Goal: Transaction & Acquisition: Purchase product/service

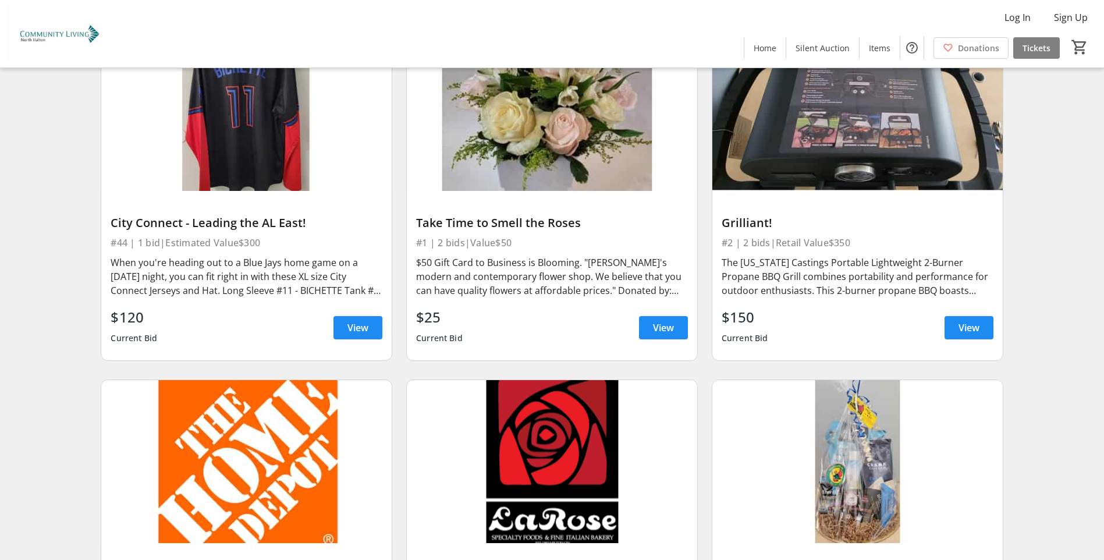
scroll to position [524, 0]
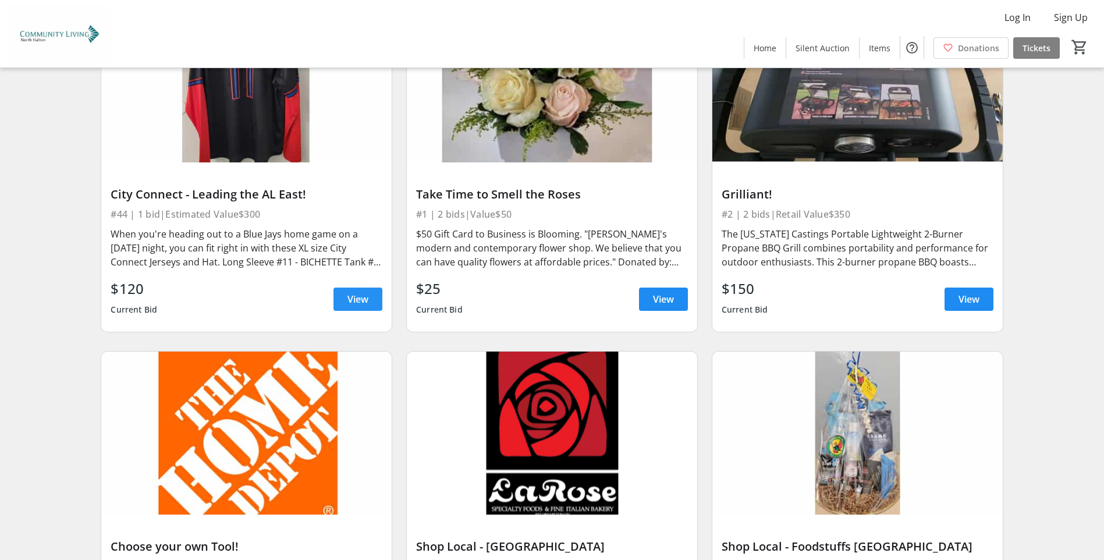
click at [360, 303] on span "View" at bounding box center [357, 299] width 21 height 14
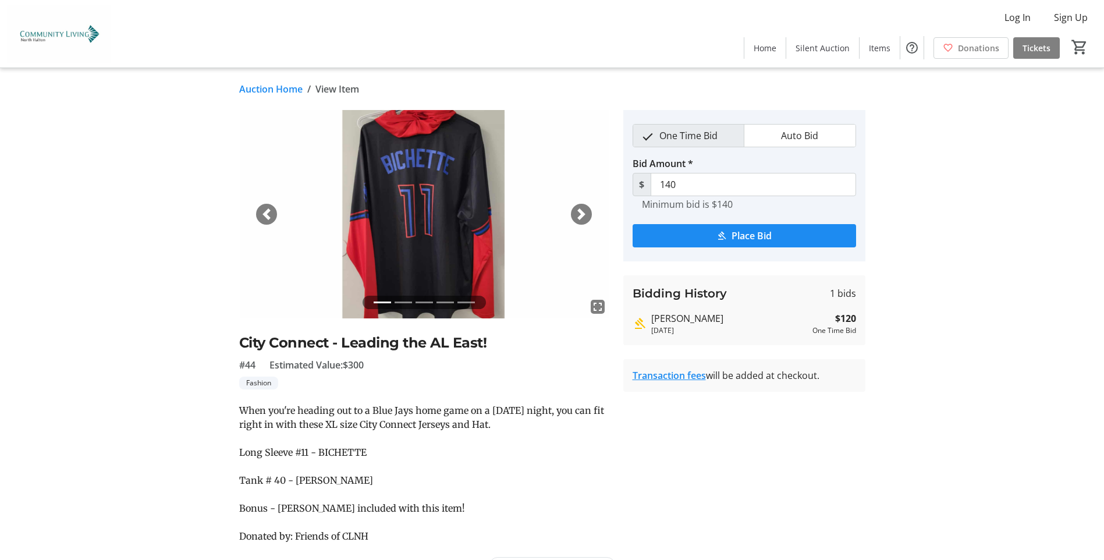
click at [581, 214] on span "button" at bounding box center [581, 214] width 12 height 12
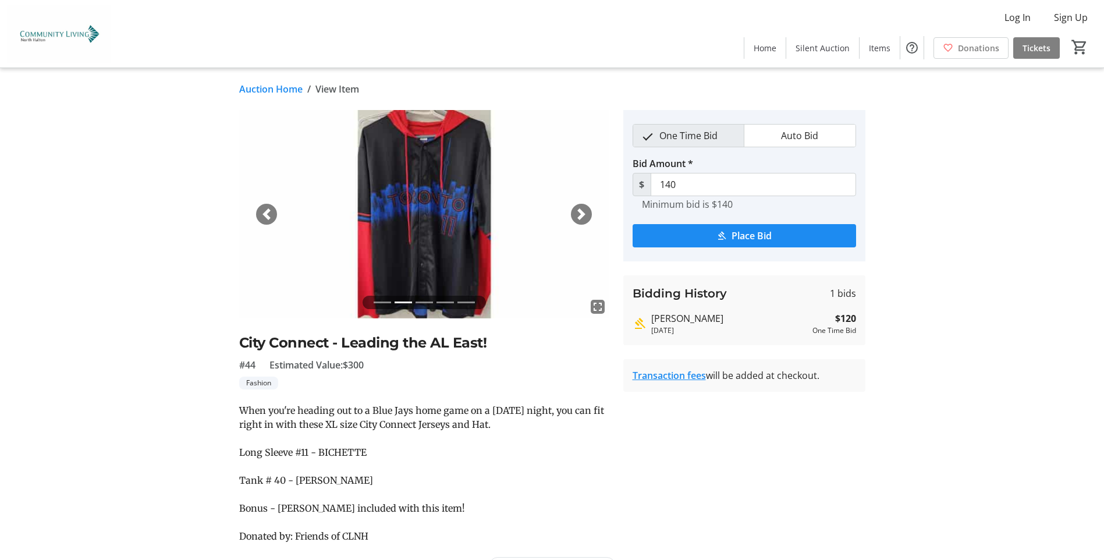
click at [581, 214] on span "button" at bounding box center [581, 214] width 12 height 12
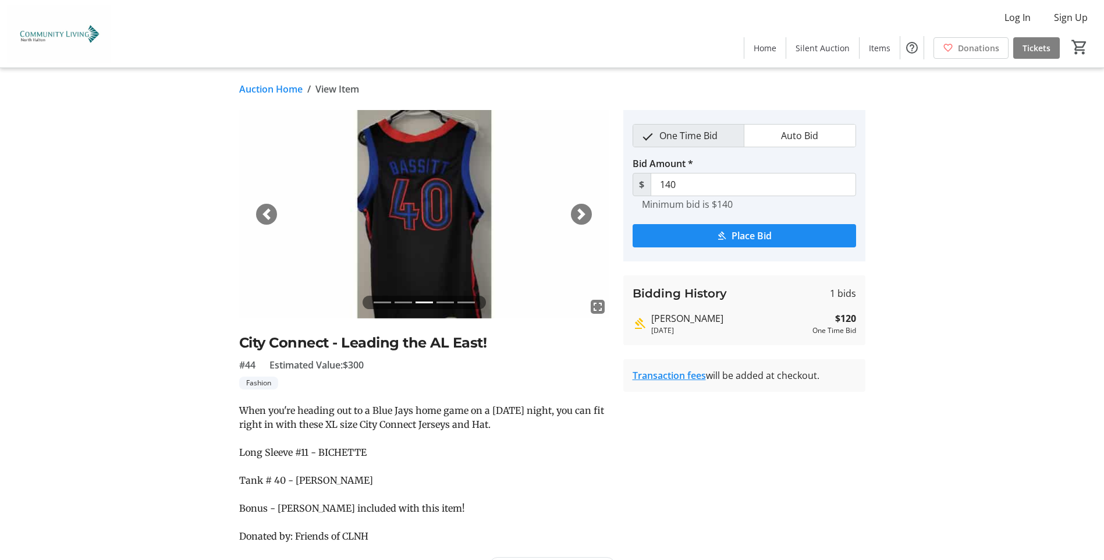
click at [581, 214] on span "button" at bounding box center [581, 214] width 12 height 12
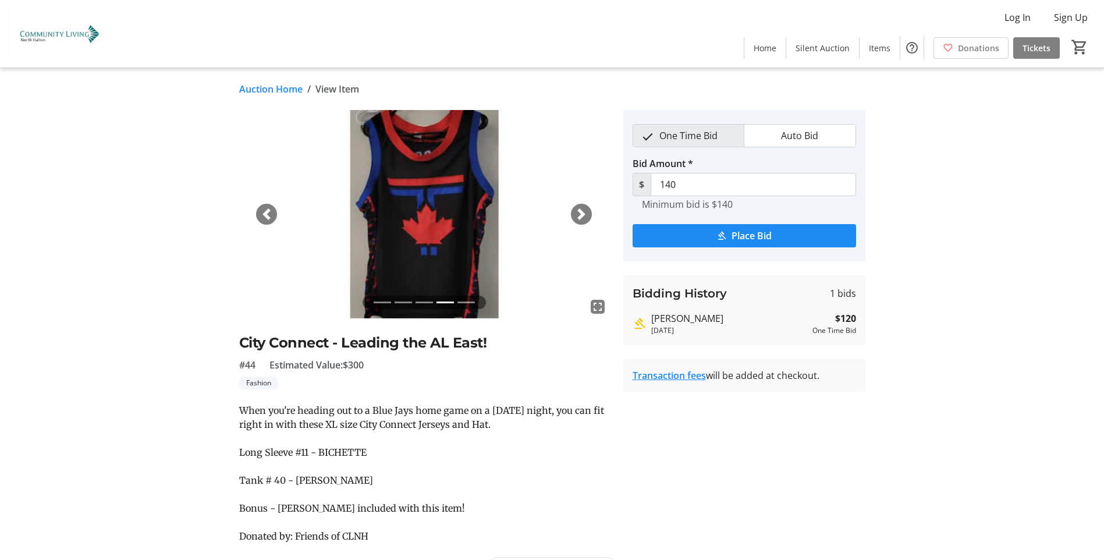
click at [581, 214] on span "button" at bounding box center [581, 214] width 12 height 12
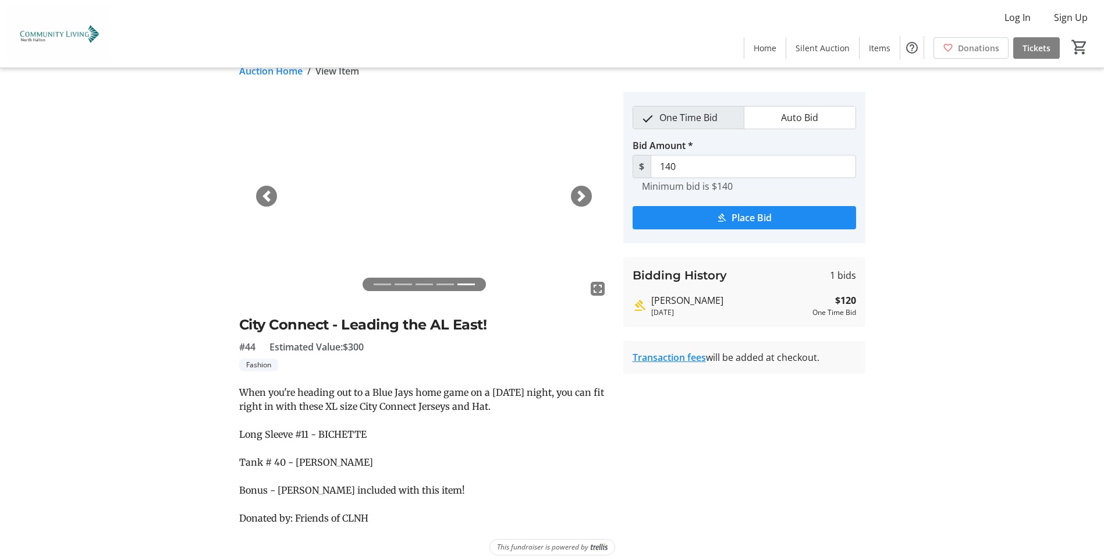
scroll to position [27, 0]
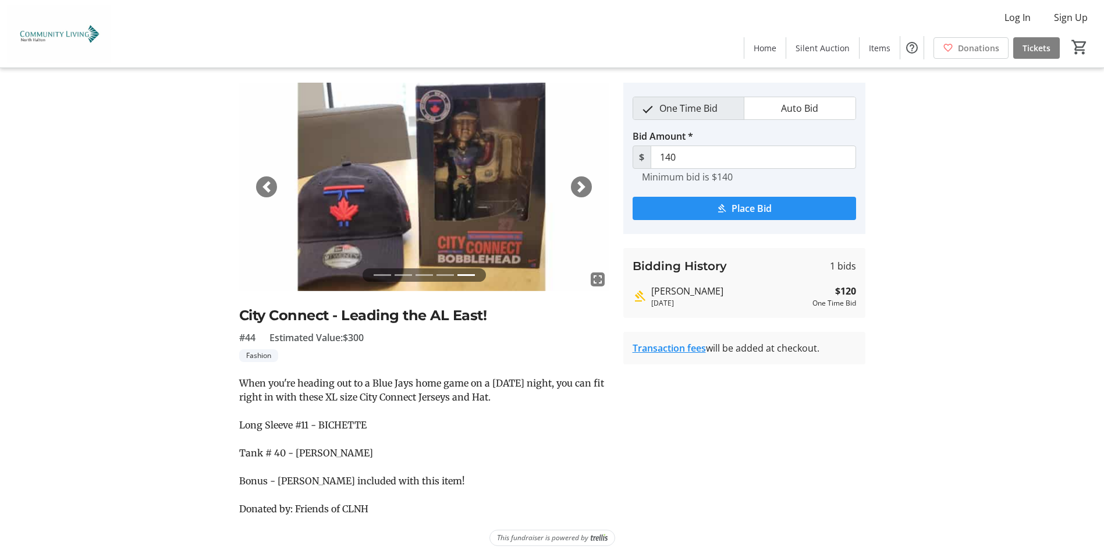
click at [754, 208] on span "Place Bid" at bounding box center [751, 208] width 40 height 14
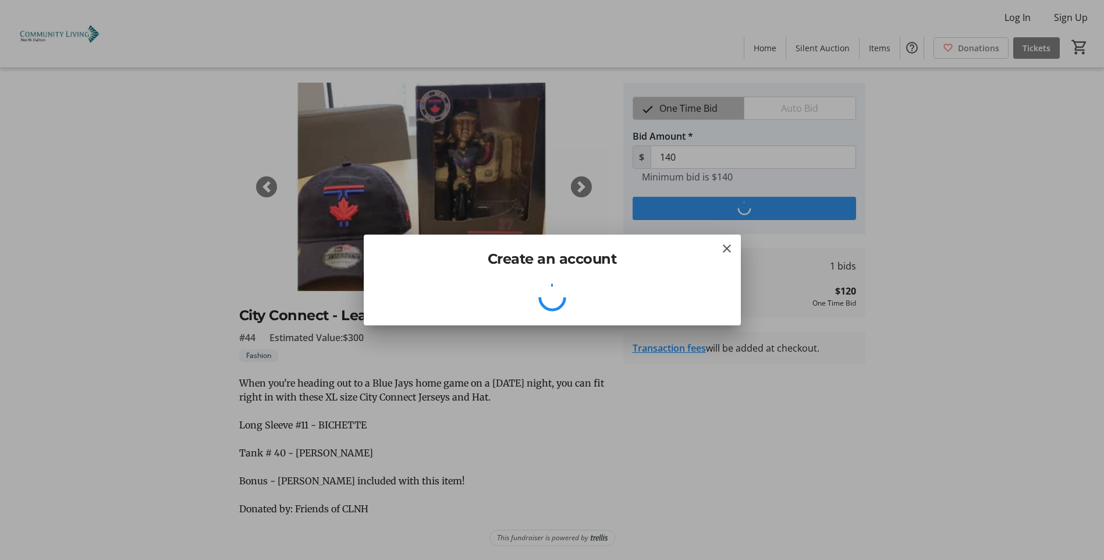
scroll to position [0, 0]
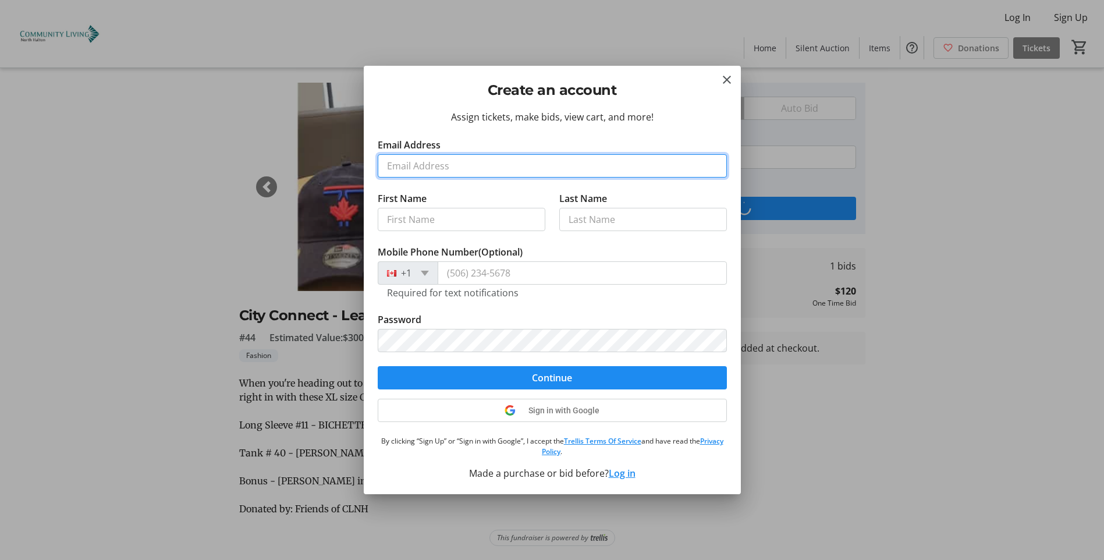
click at [403, 172] on input "Email Address" at bounding box center [552, 165] width 349 height 23
type input "[EMAIL_ADDRESS][DOMAIN_NAME]"
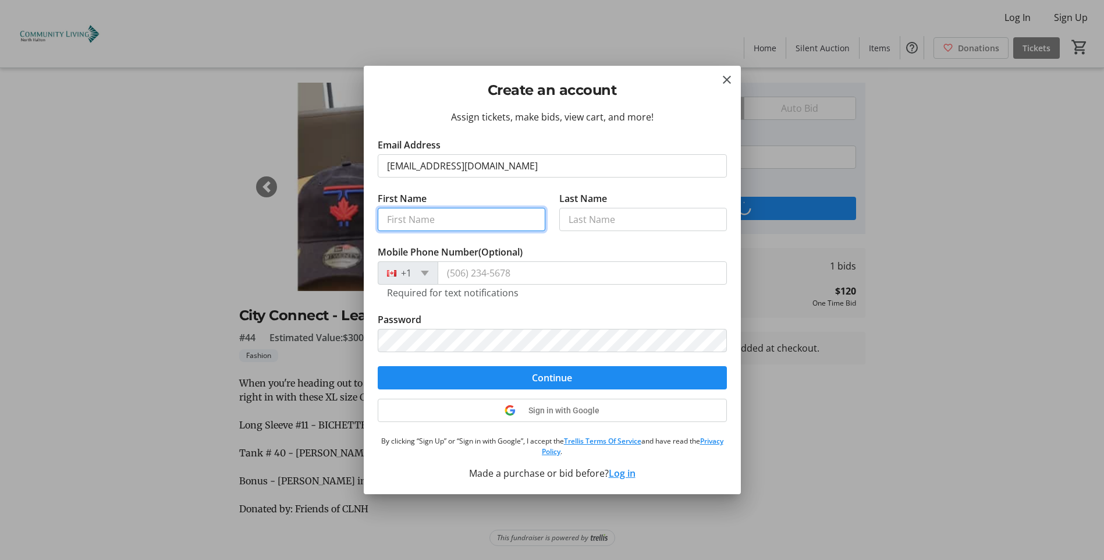
type input "[PERSON_NAME]"
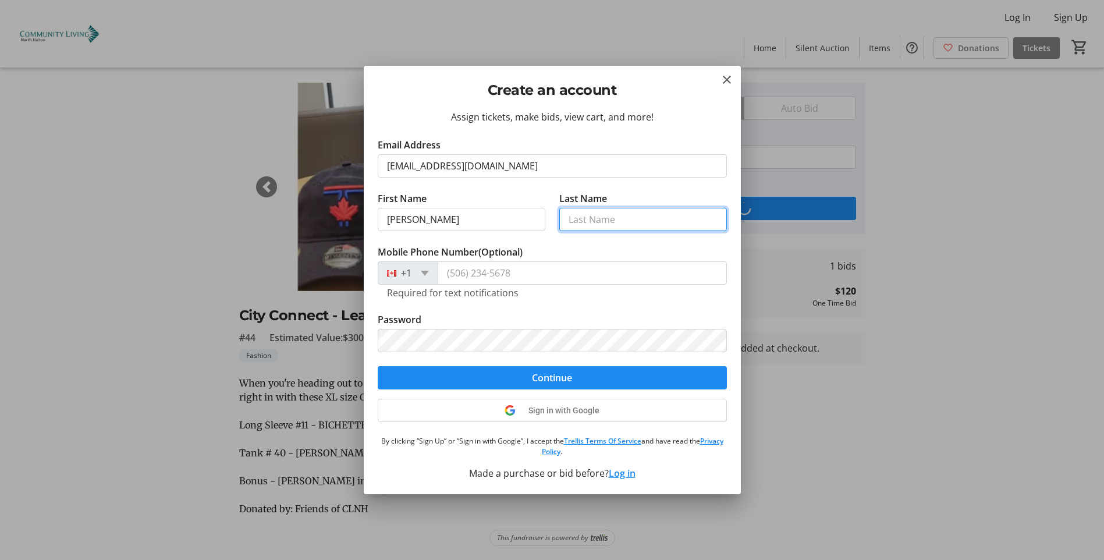
type input "Hall"
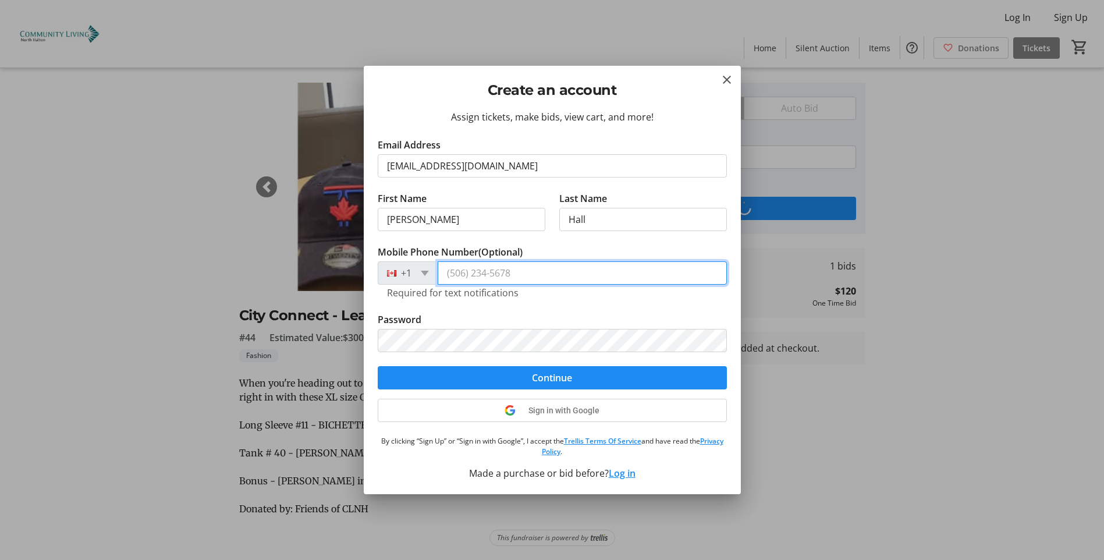
type input "[PHONE_NUMBER]"
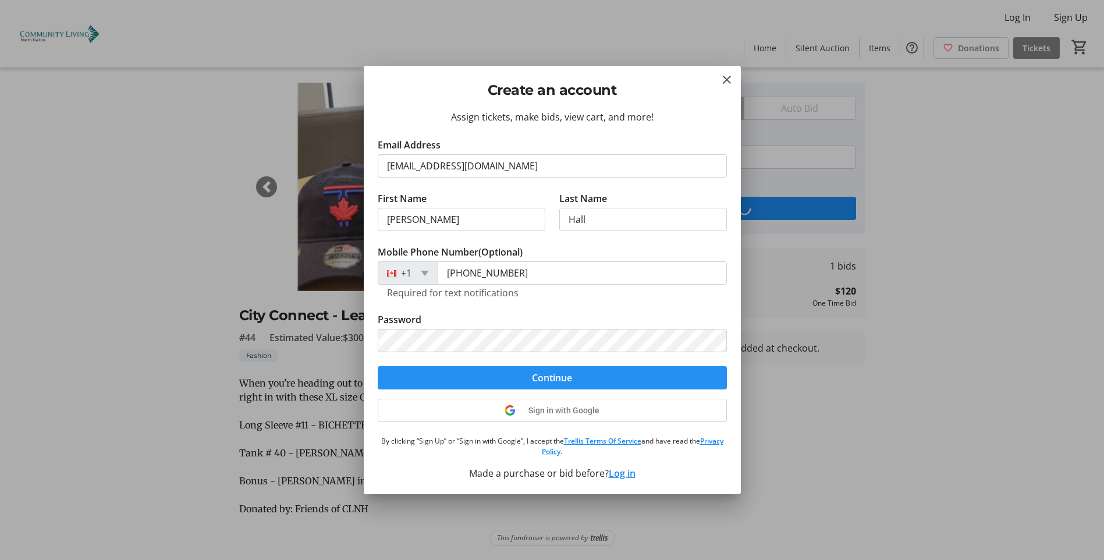
click at [581, 379] on span "submit" at bounding box center [552, 378] width 349 height 28
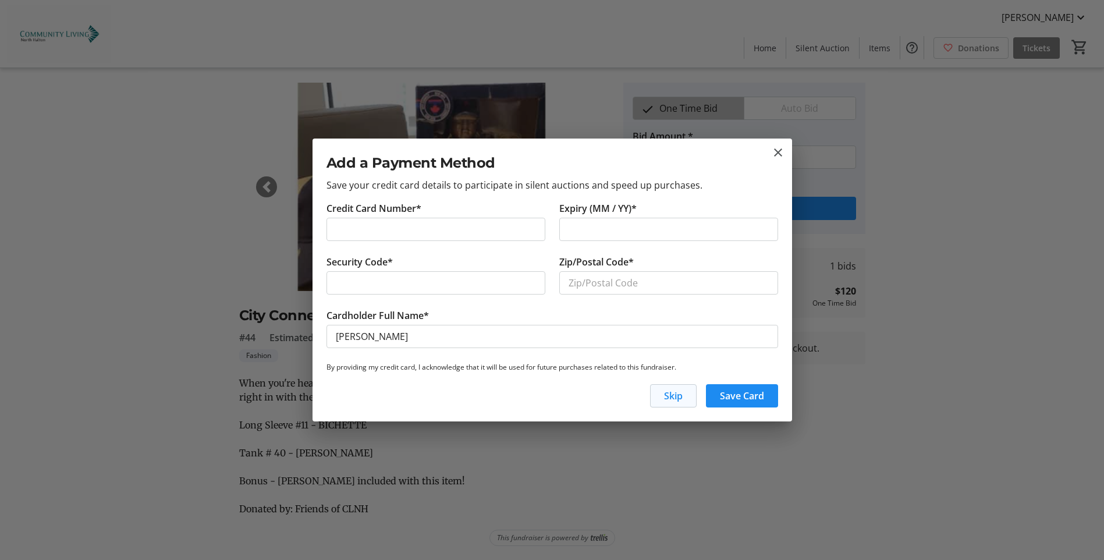
click at [672, 399] on span "Skip" at bounding box center [673, 396] width 19 height 14
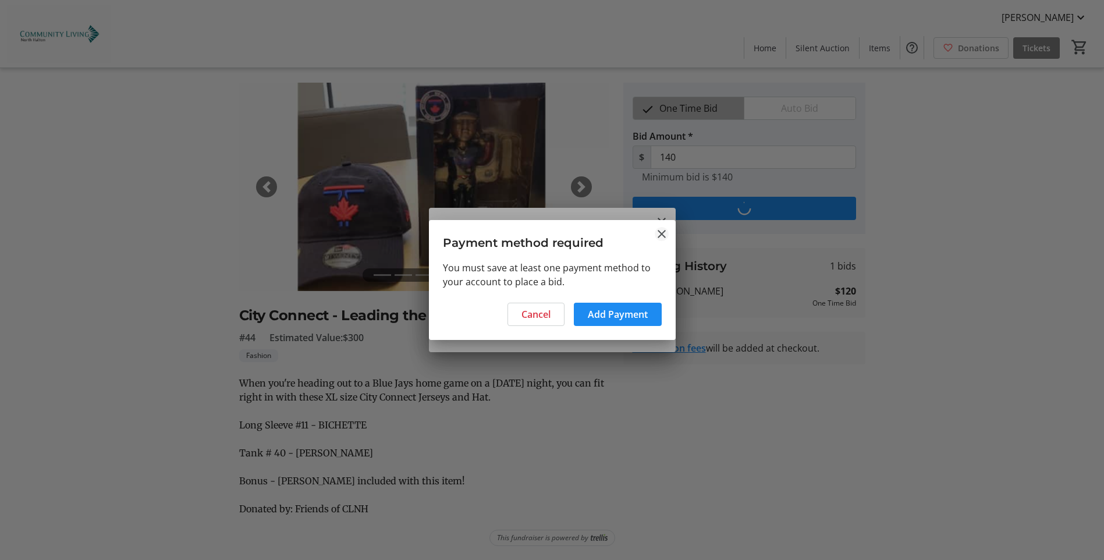
click at [662, 231] on mat-icon "Close" at bounding box center [662, 234] width 14 height 14
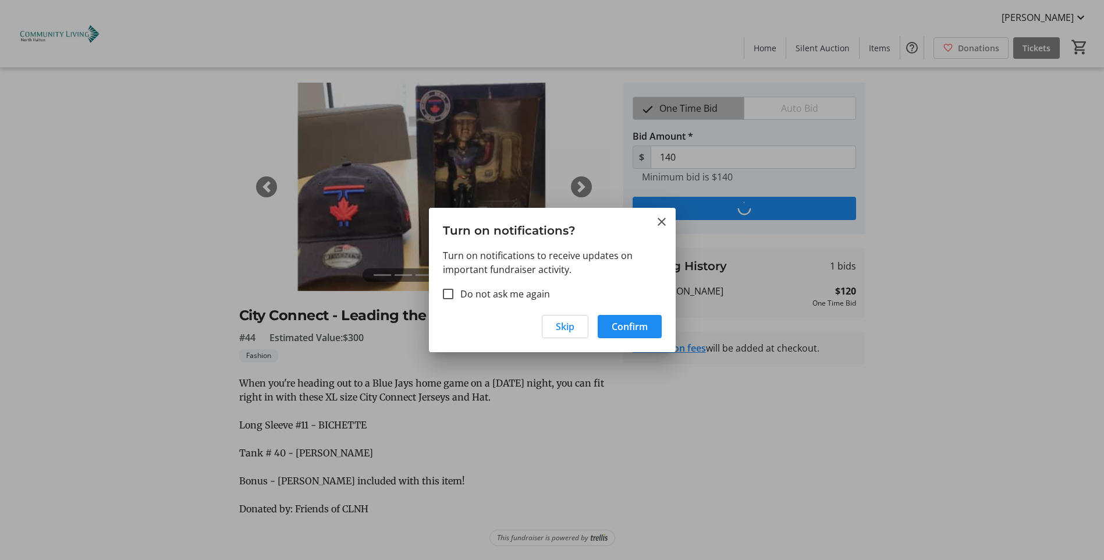
scroll to position [27, 0]
click at [624, 325] on span "Confirm" at bounding box center [630, 326] width 36 height 14
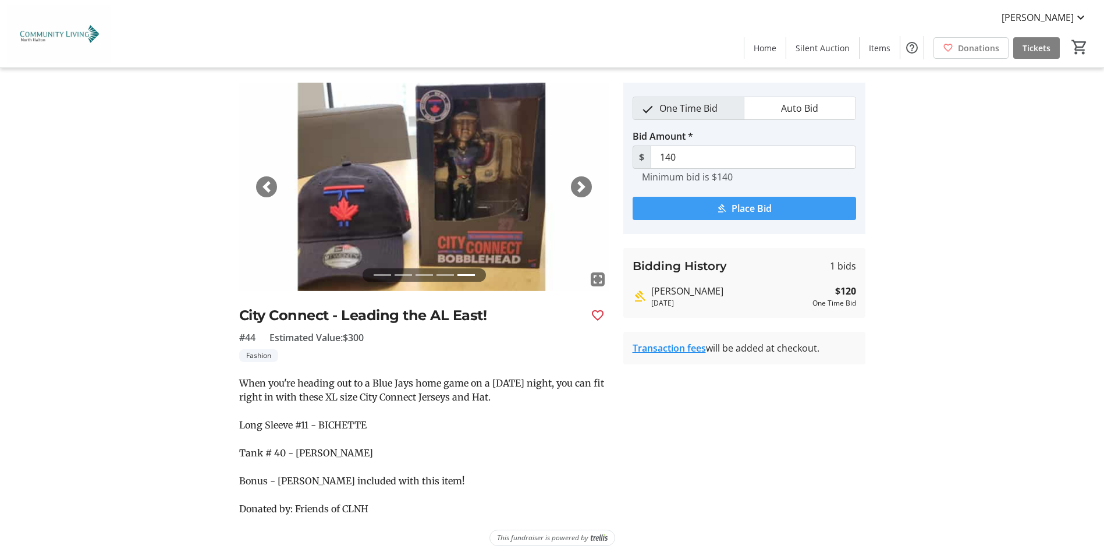
click at [738, 209] on span "Place Bid" at bounding box center [751, 208] width 40 height 14
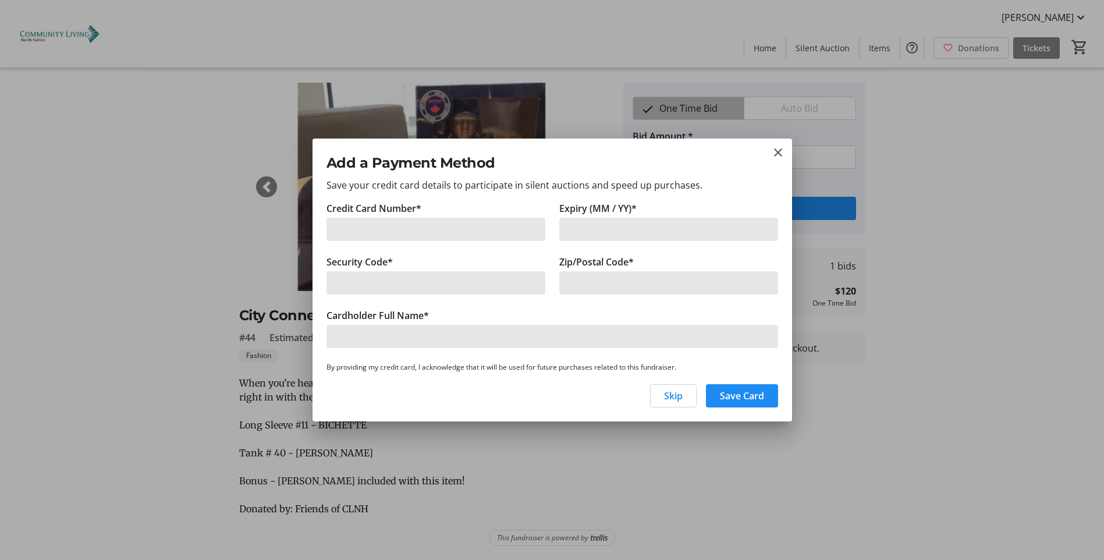
scroll to position [0, 0]
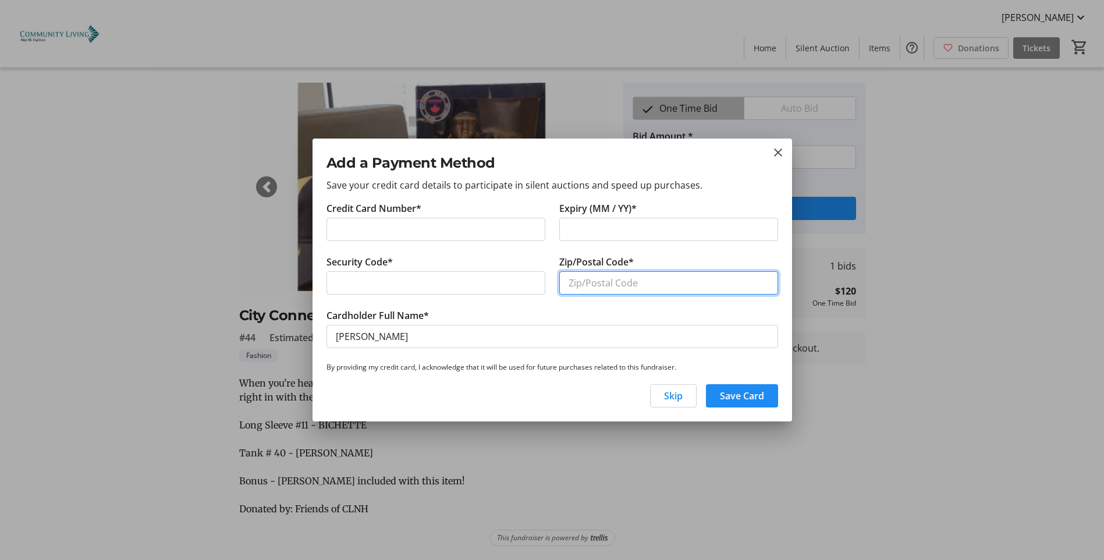
click at [574, 287] on input "Zip/Postal Code*" at bounding box center [668, 282] width 219 height 23
type input "L9T4T5"
click at [744, 399] on span "Save Card" at bounding box center [742, 396] width 44 height 14
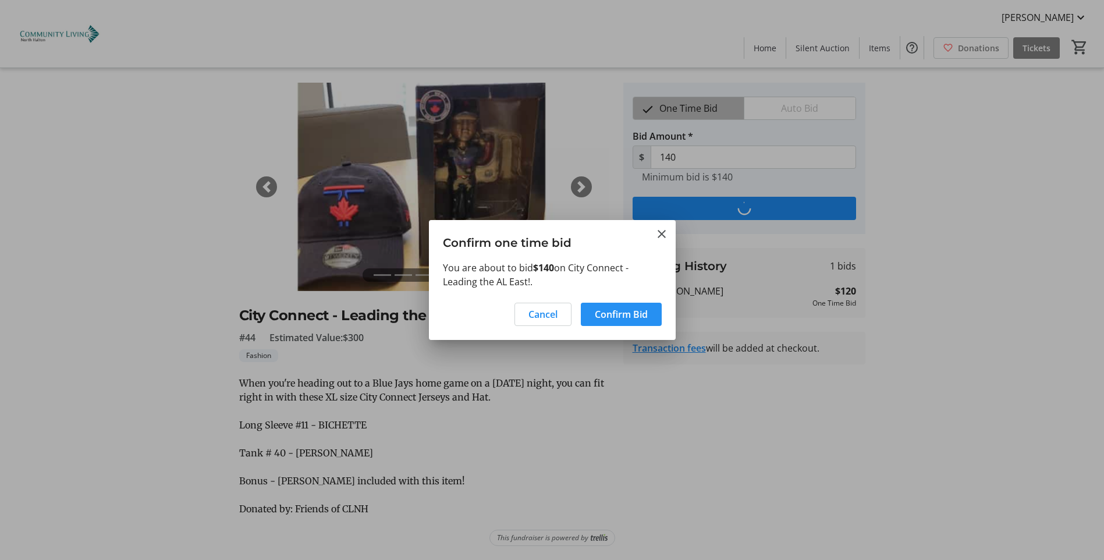
click at [612, 314] on span "Confirm Bid" at bounding box center [621, 314] width 53 height 14
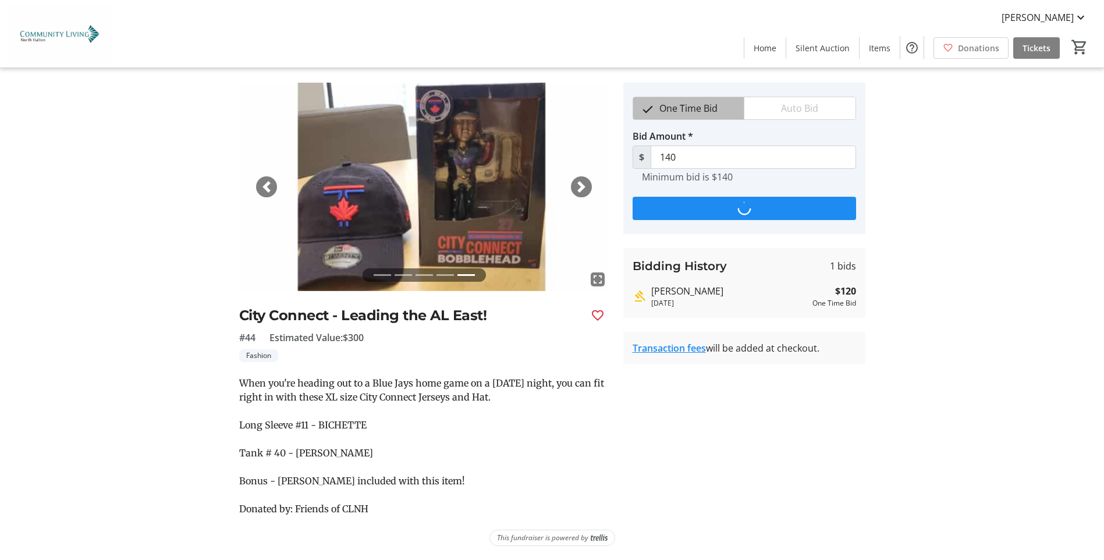
scroll to position [27, 0]
type input "160"
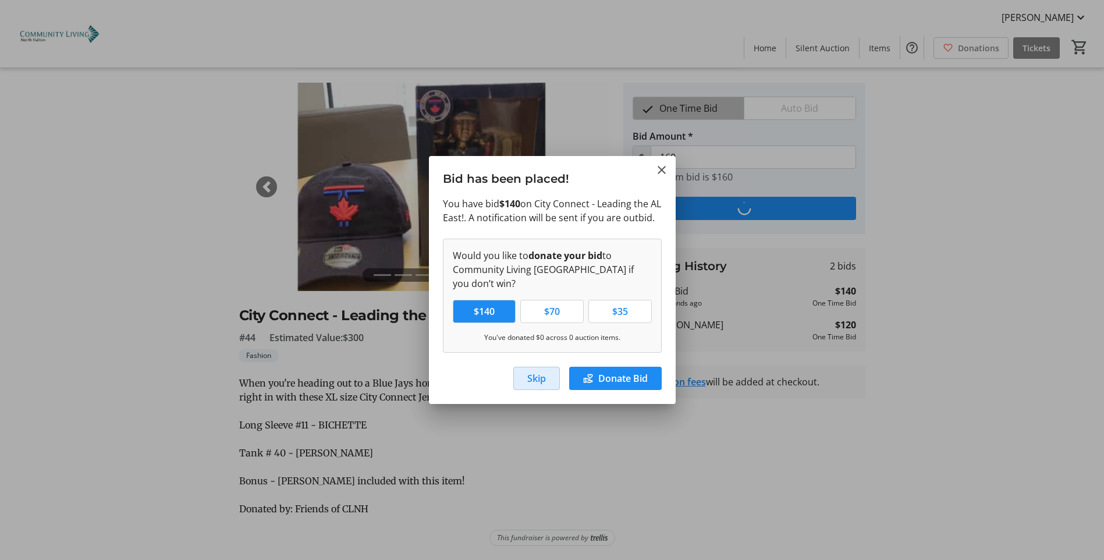
click at [534, 385] on span "Skip" at bounding box center [536, 378] width 19 height 14
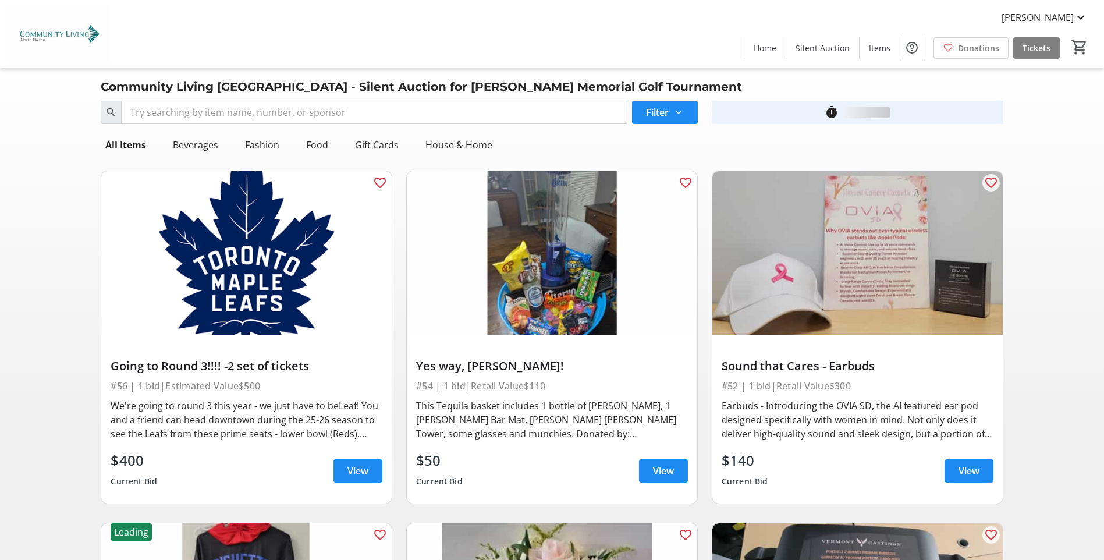
scroll to position [524, 0]
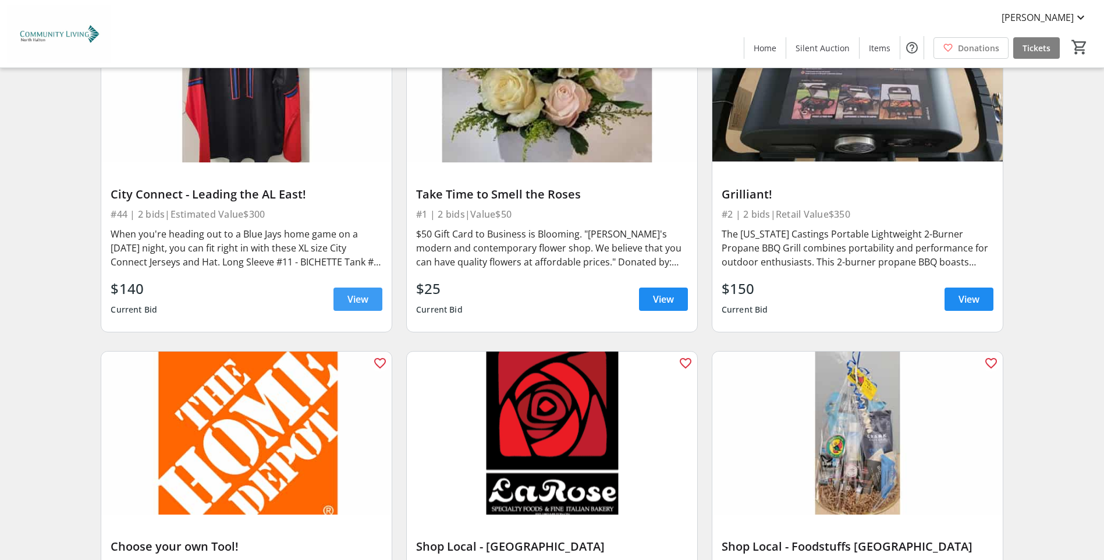
click at [351, 296] on span "View" at bounding box center [357, 299] width 21 height 14
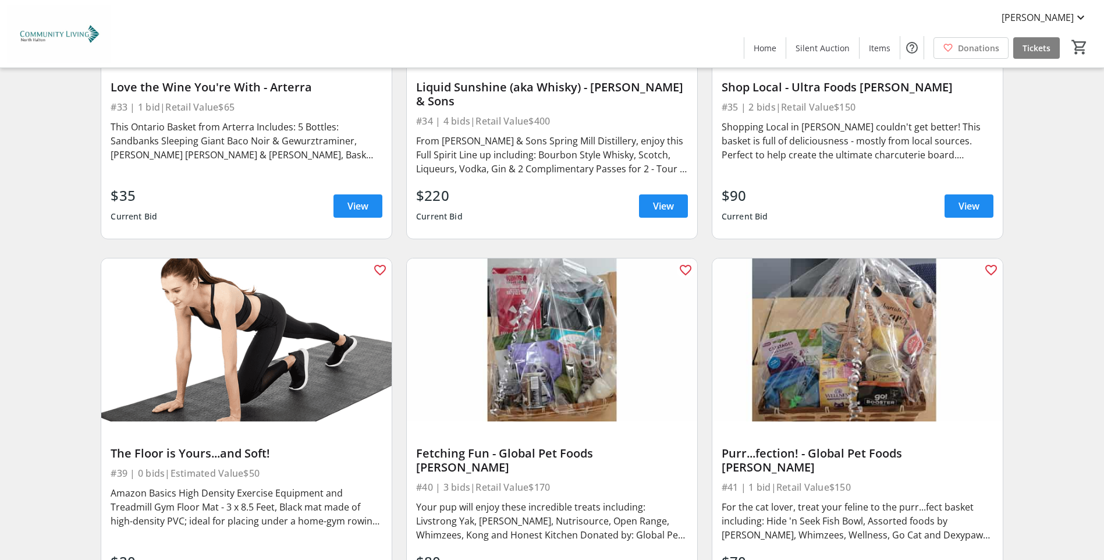
scroll to position [4888, 0]
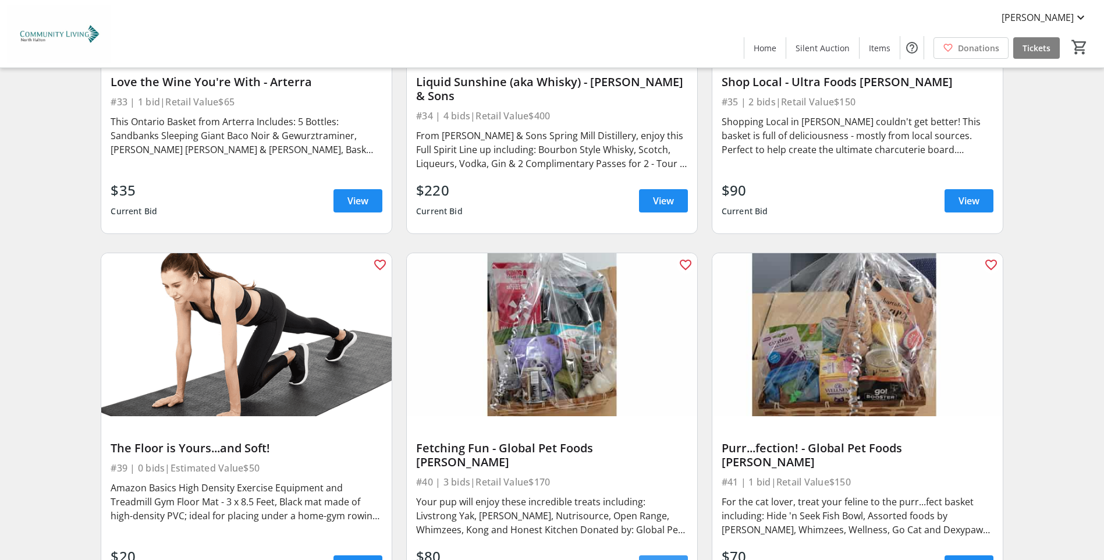
click at [667, 559] on span "View" at bounding box center [663, 567] width 21 height 14
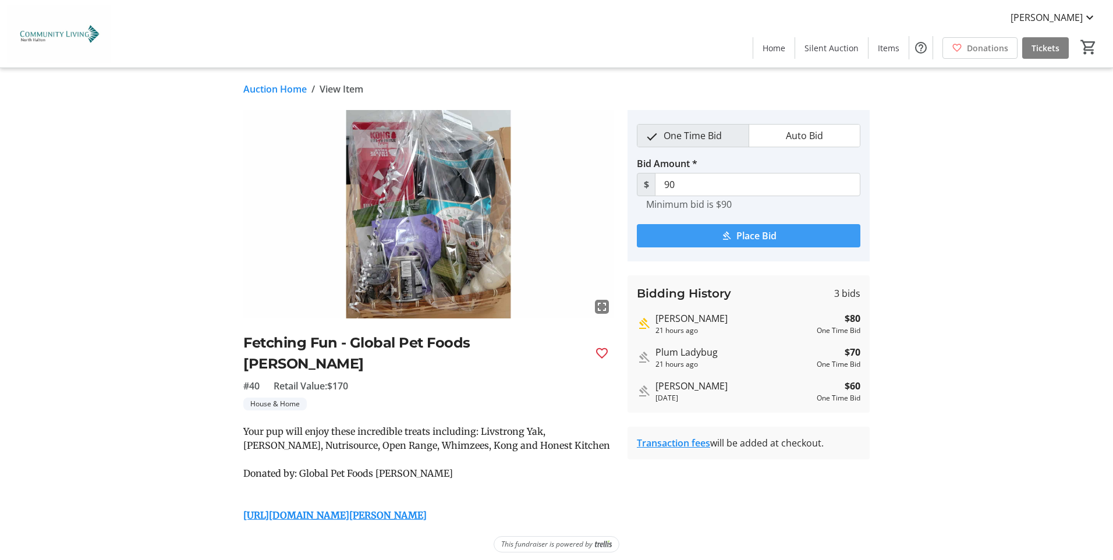
click at [760, 240] on span "Place Bid" at bounding box center [756, 236] width 40 height 14
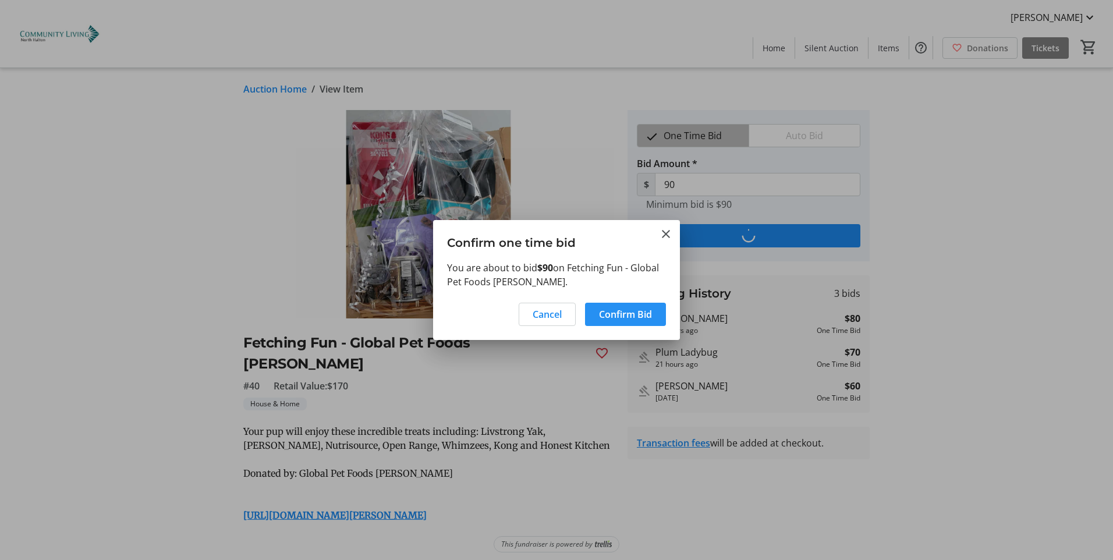
click at [616, 312] on span "Confirm Bid" at bounding box center [625, 314] width 53 height 14
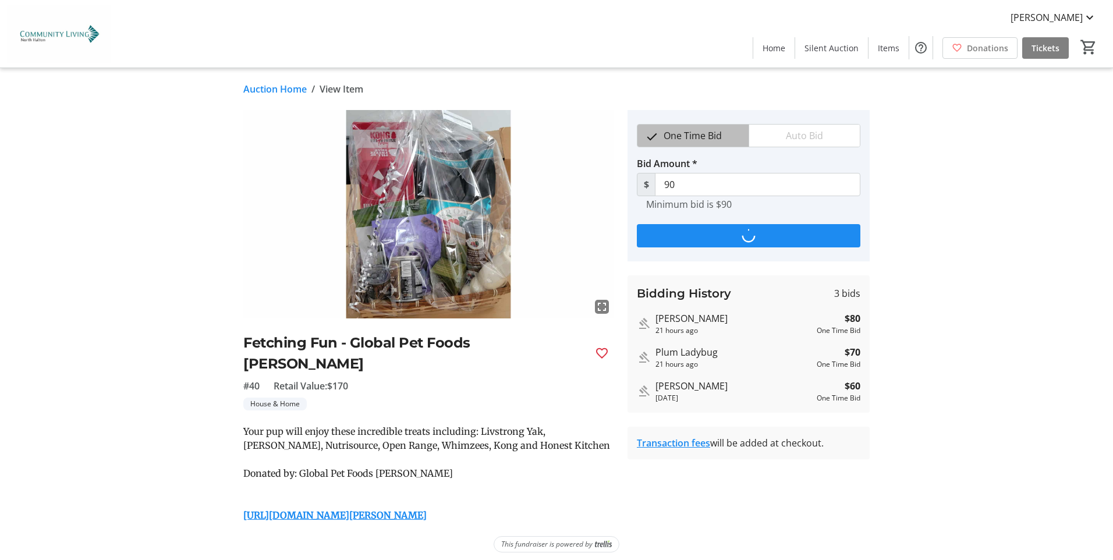
type input "100"
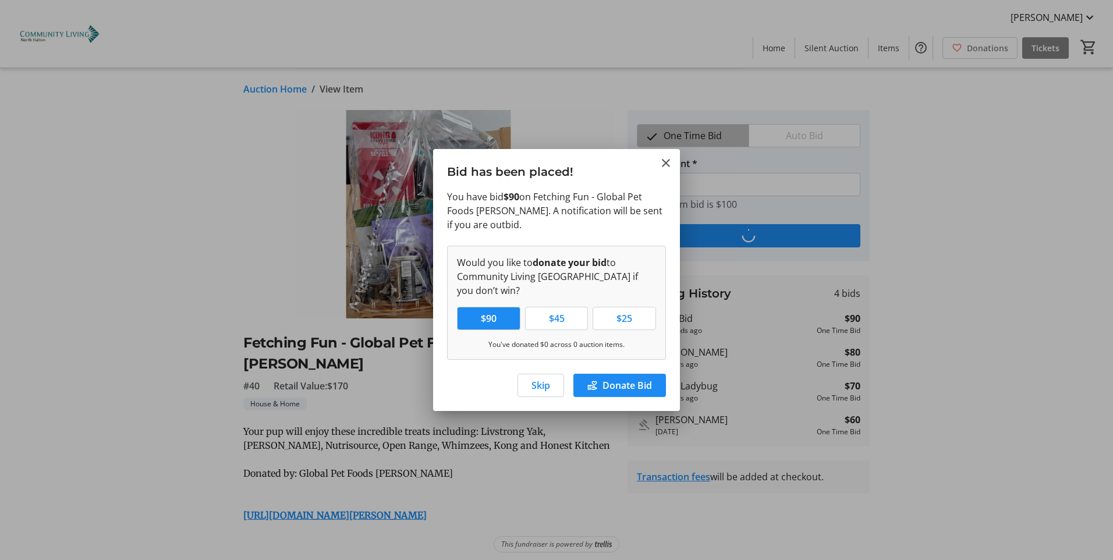
click at [546, 385] on span "Skip" at bounding box center [540, 385] width 19 height 14
